Goal: Use online tool/utility: Utilize a website feature to perform a specific function

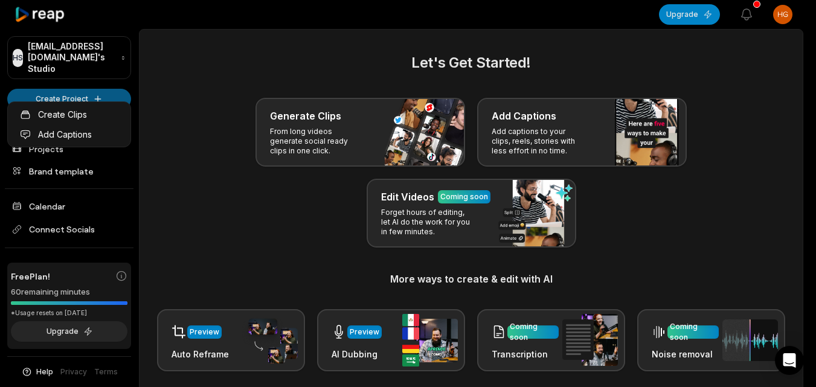
click at [92, 92] on html "HS [EMAIL_ADDRESS][DOMAIN_NAME]'s Studio Create Project Home Projects Brand tem…" at bounding box center [408, 193] width 816 height 387
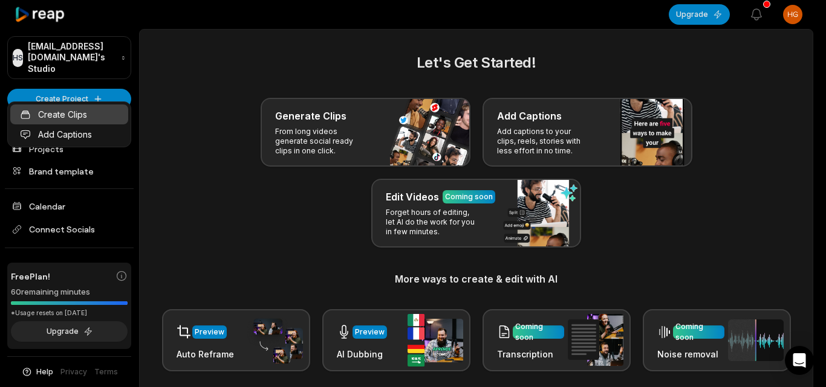
click at [95, 111] on link "Create Clips" at bounding box center [69, 115] width 118 height 20
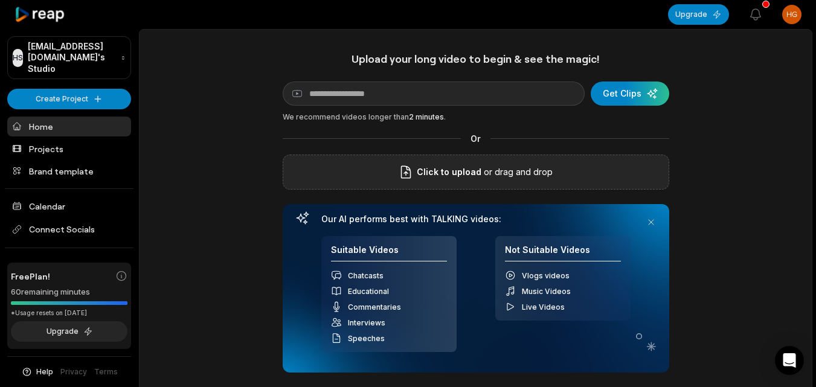
click at [375, 186] on div "Click to upload or drag and drop" at bounding box center [476, 172] width 387 height 35
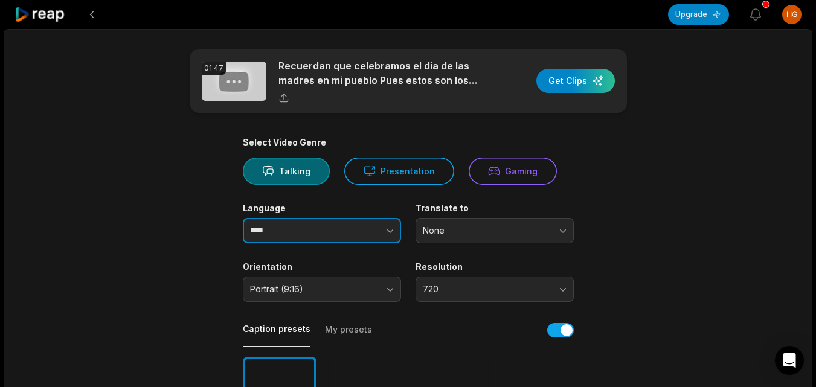
click at [372, 229] on button "button" at bounding box center [366, 230] width 69 height 25
type input "*******"
click at [360, 228] on button "button" at bounding box center [366, 230] width 69 height 25
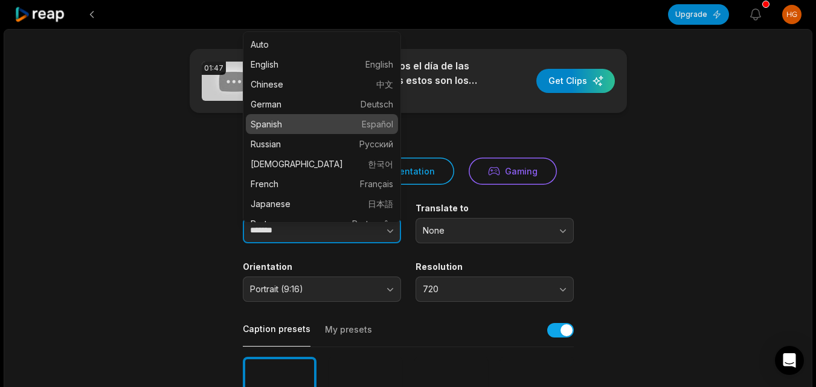
scroll to position [181, 0]
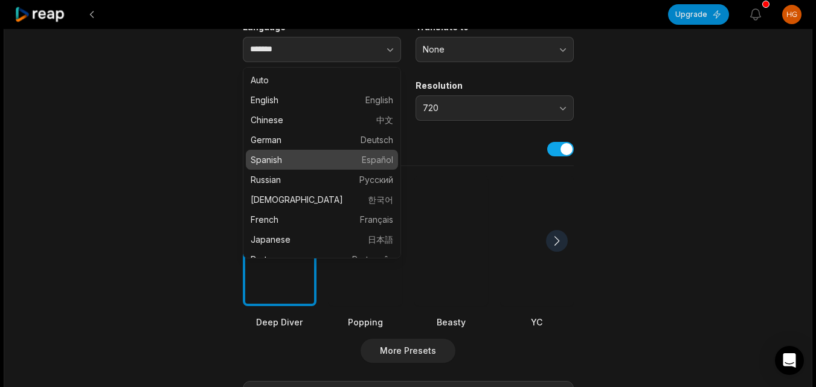
click at [456, 267] on div at bounding box center [452, 241] width 74 height 131
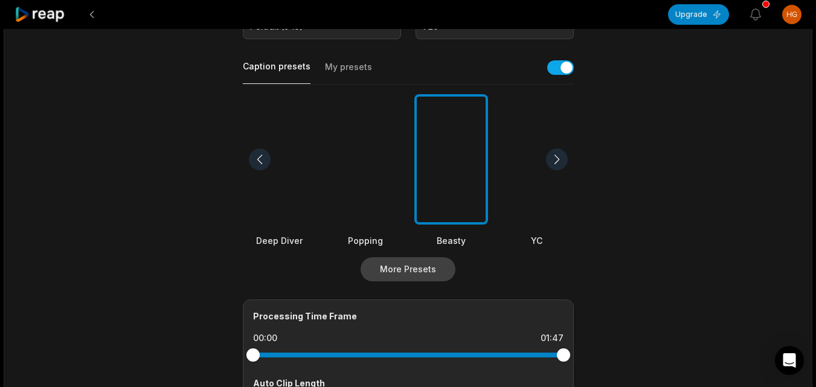
scroll to position [423, 0]
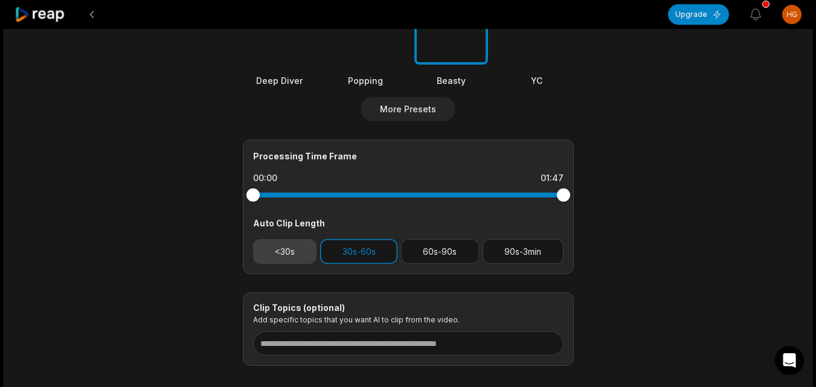
click at [310, 249] on button "<30s" at bounding box center [285, 251] width 64 height 25
click at [340, 247] on button "30s-60s" at bounding box center [358, 251] width 77 height 25
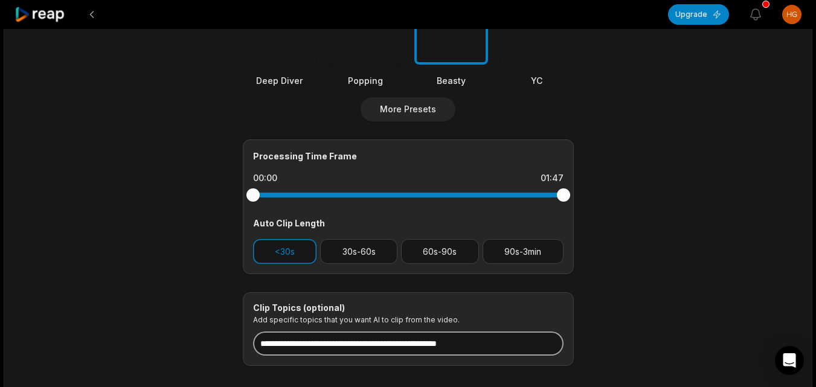
click at [365, 341] on input at bounding box center [408, 344] width 311 height 24
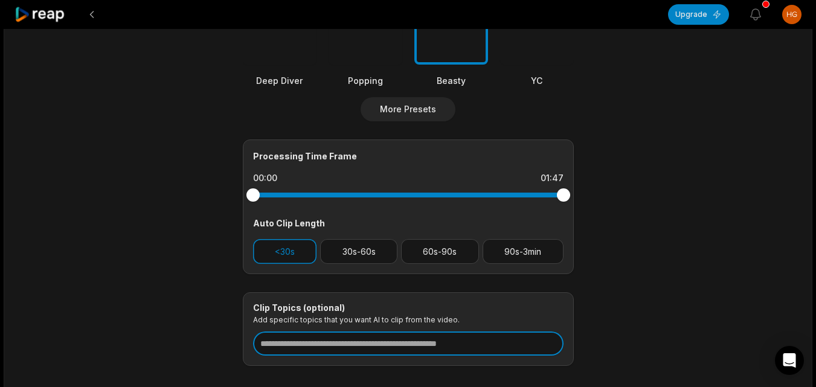
paste input "**********"
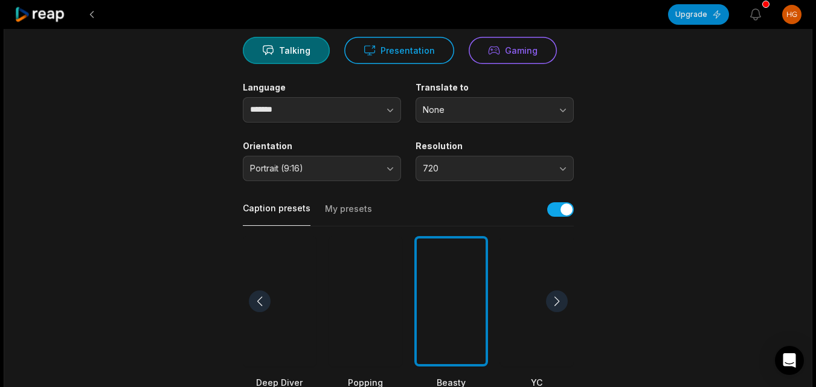
scroll to position [0, 0]
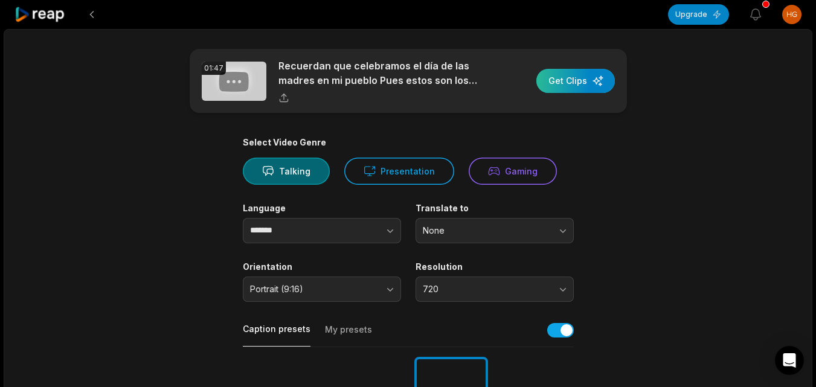
type input "**********"
click at [563, 80] on div "button" at bounding box center [576, 81] width 79 height 24
click at [99, 18] on button at bounding box center [92, 15] width 22 height 22
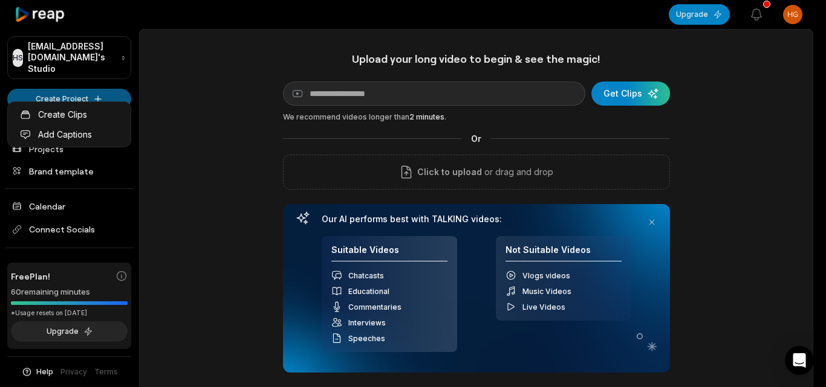
click at [102, 93] on html "HS Hgewxpv@telegmail.com's Studio Create Project Home Projects Brand template C…" at bounding box center [413, 193] width 826 height 387
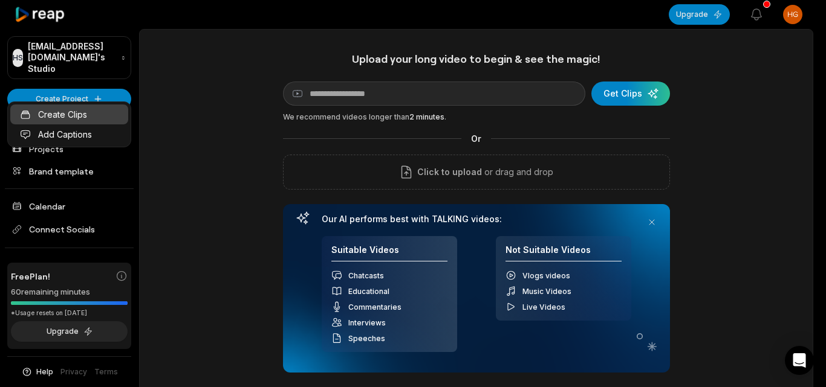
click at [108, 116] on link "Create Clips" at bounding box center [69, 115] width 118 height 20
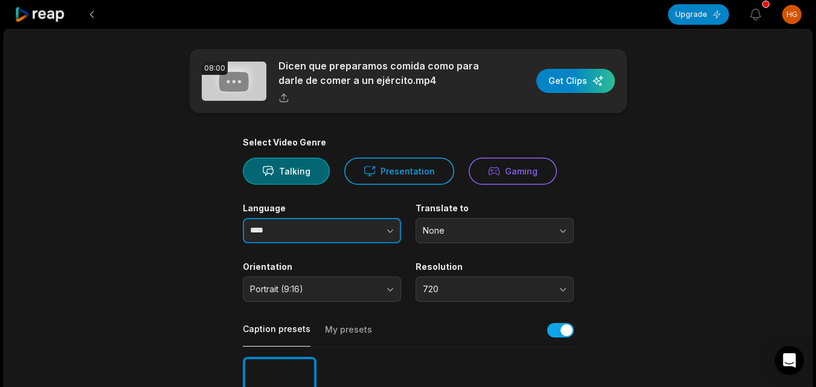
click at [382, 225] on button "button" at bounding box center [366, 230] width 69 height 25
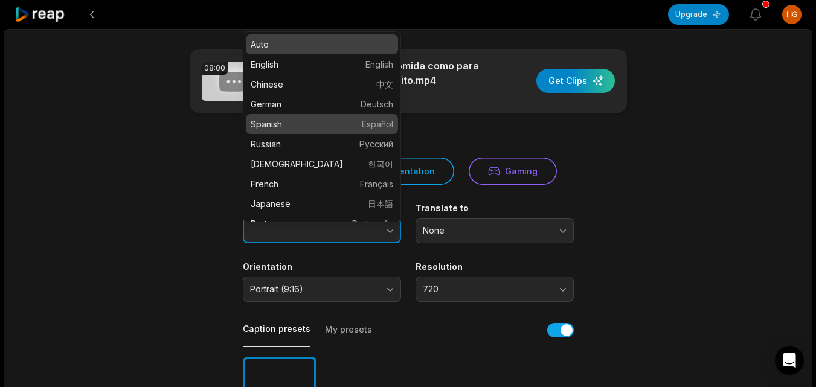
type input "*******"
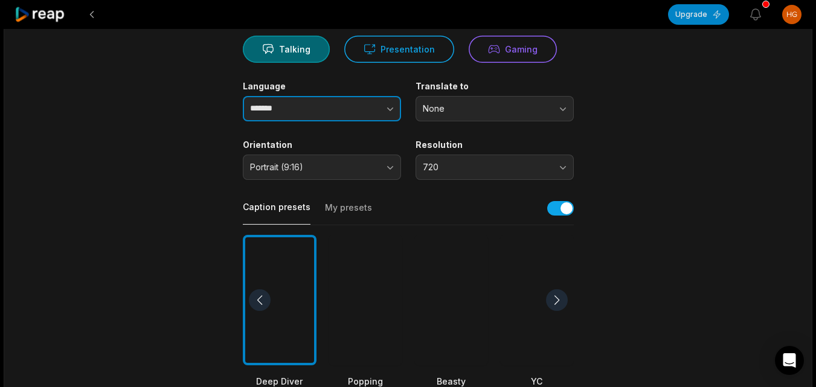
scroll to position [363, 0]
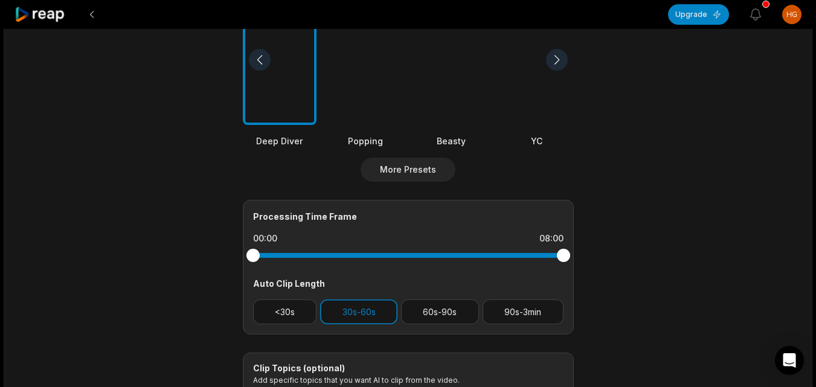
click at [450, 106] on div at bounding box center [452, 60] width 74 height 131
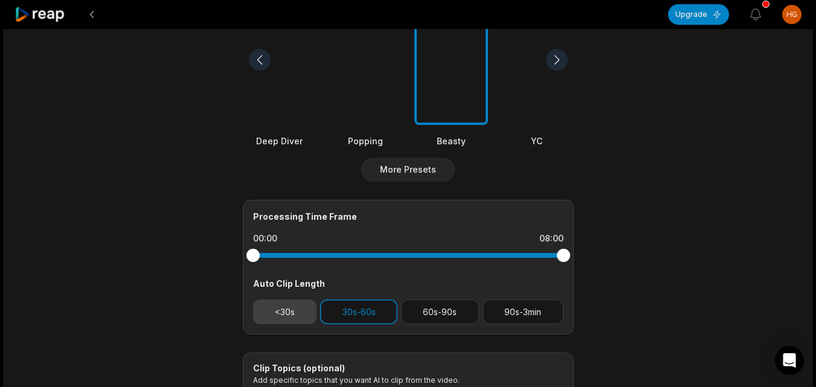
click at [305, 312] on button "<30s" at bounding box center [285, 312] width 64 height 25
click at [338, 305] on button "30s-60s" at bounding box center [358, 312] width 77 height 25
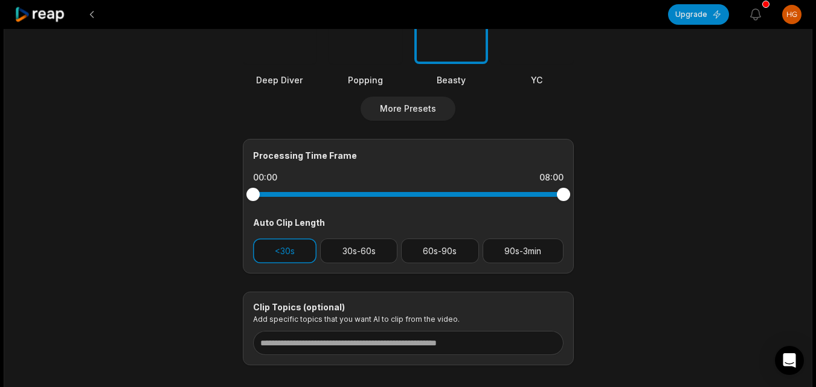
scroll to position [489, 0]
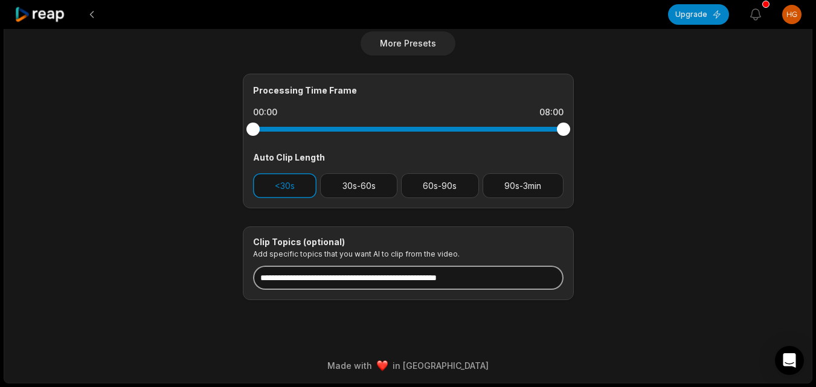
click at [345, 274] on input at bounding box center [408, 278] width 311 height 24
paste input "**********"
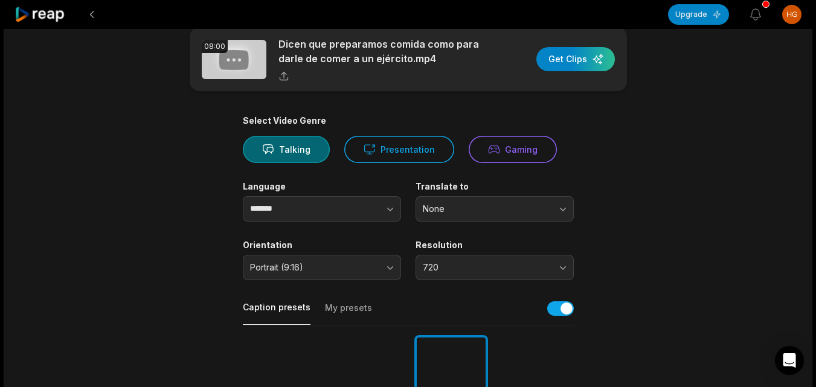
scroll to position [5, 0]
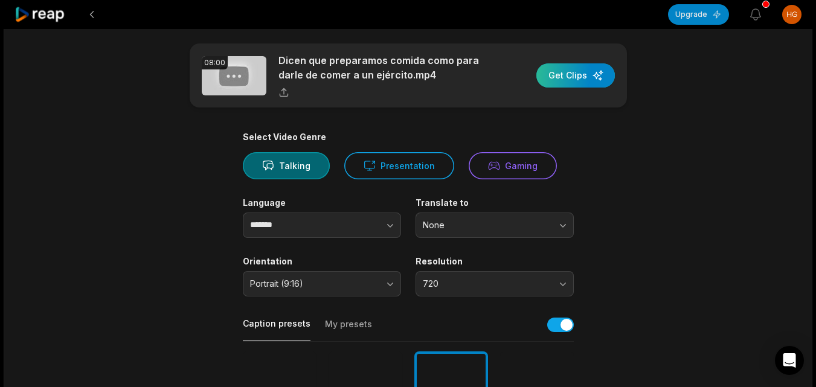
type input "**********"
drag, startPoint x: 581, startPoint y: 71, endPoint x: 549, endPoint y: 91, distance: 37.2
click at [580, 71] on div "button" at bounding box center [576, 75] width 79 height 24
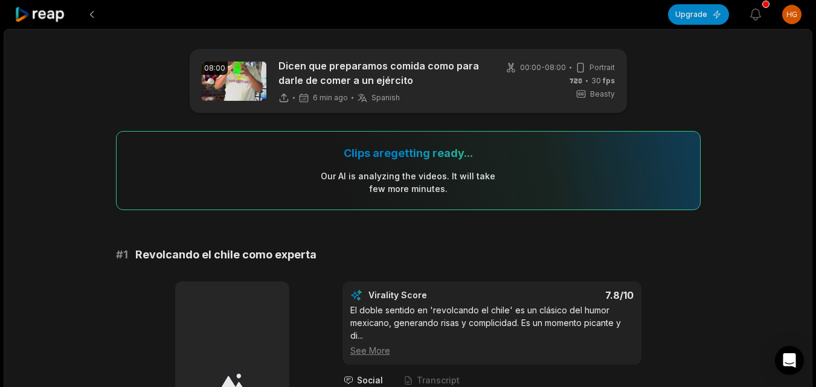
click at [49, 18] on icon at bounding box center [40, 15] width 51 height 16
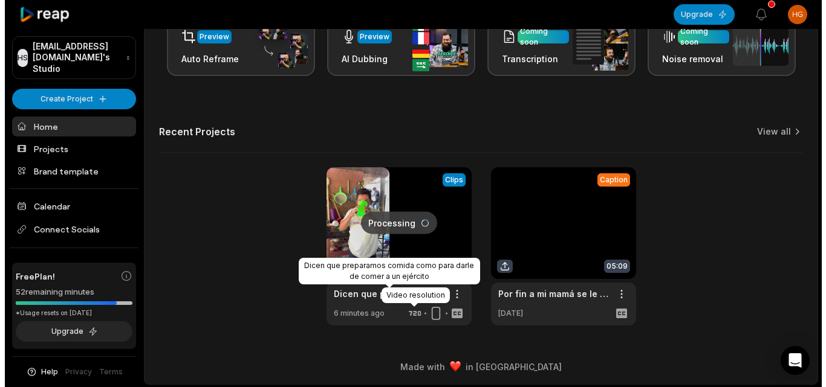
scroll to position [297, 0]
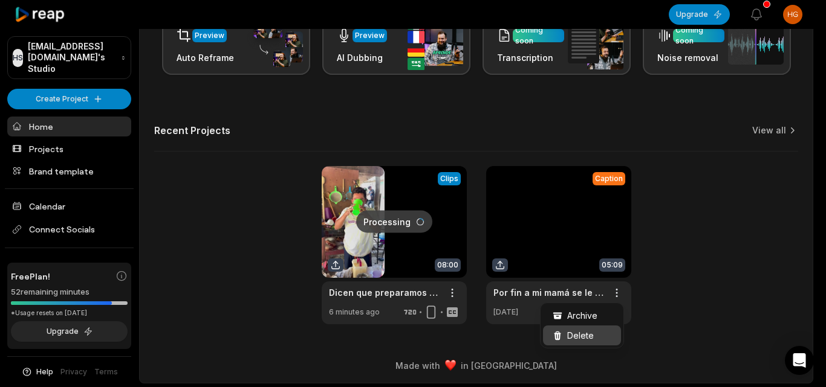
click at [569, 332] on span "Delete" at bounding box center [580, 335] width 27 height 13
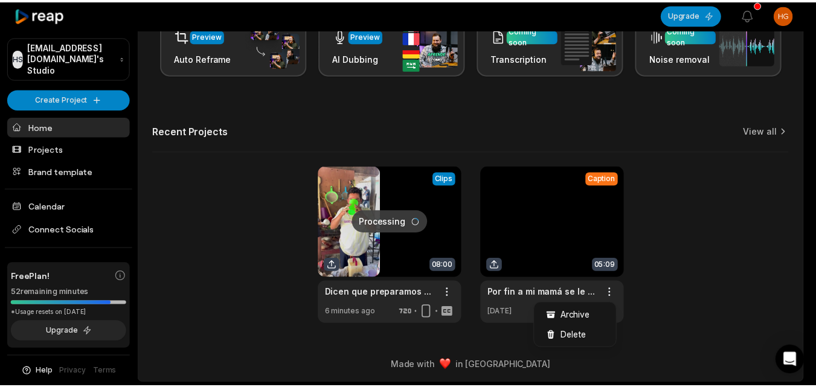
scroll to position [0, 0]
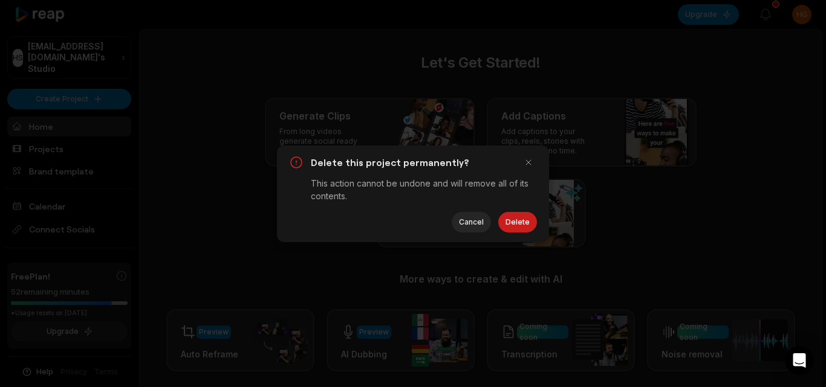
click at [523, 221] on button "Delete" at bounding box center [517, 222] width 39 height 21
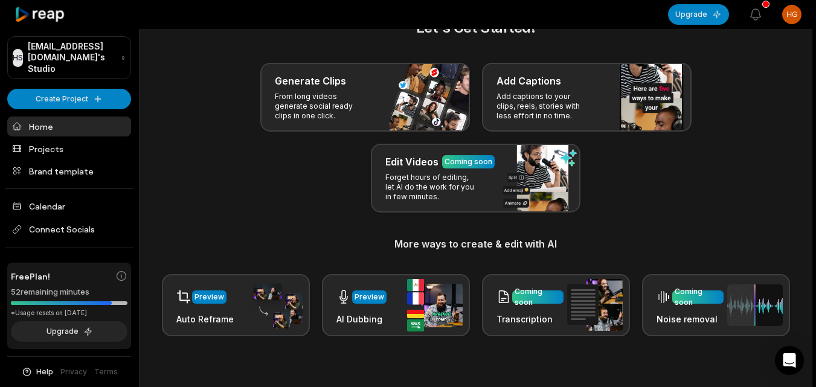
scroll to position [121, 0]
